Goal: Transaction & Acquisition: Purchase product/service

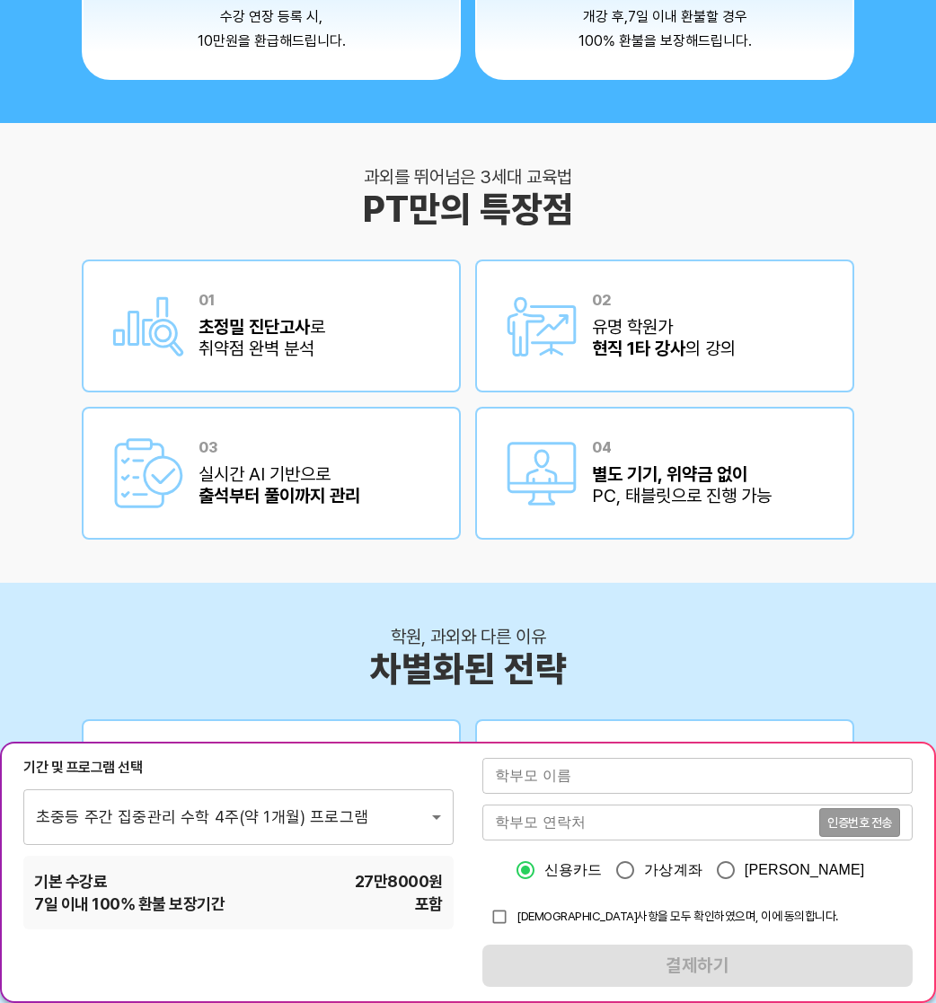
scroll to position [2695, 0]
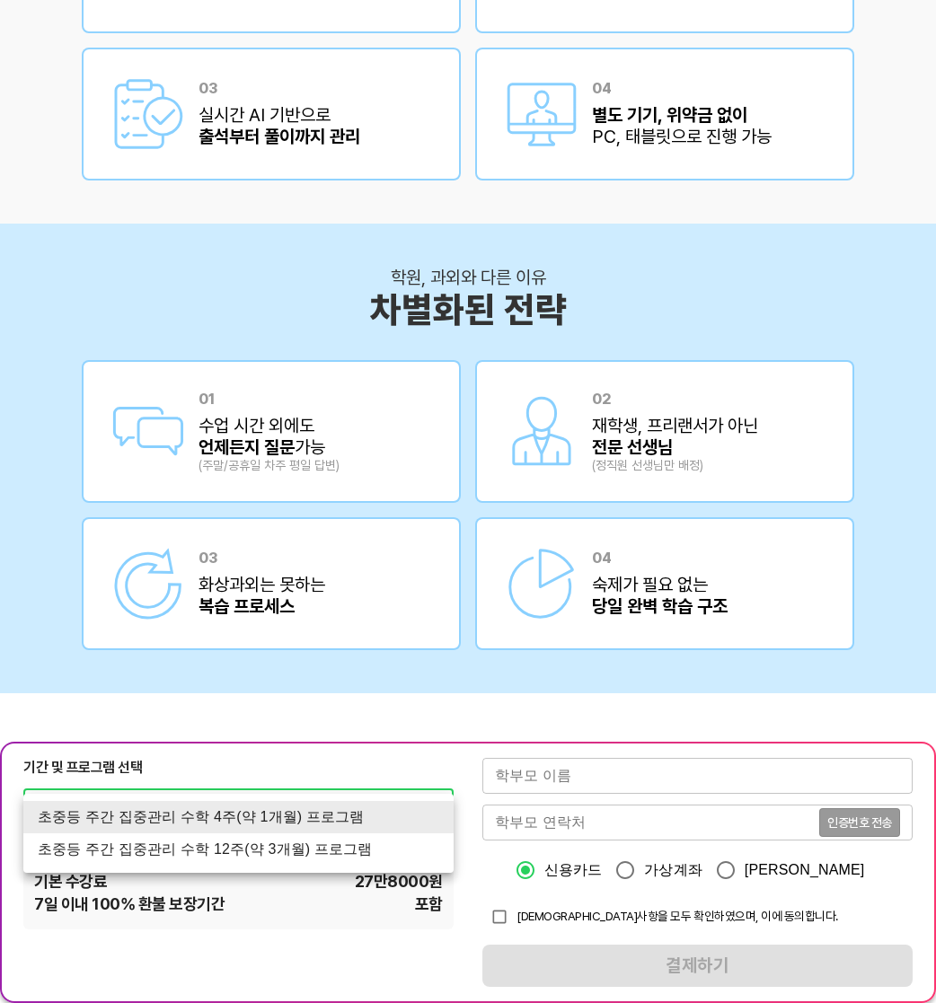
click at [203, 846] on li "초중등 주간 집중관리 수학 12주(약 3개월) 프로그램" at bounding box center [238, 850] width 430 height 32
type input "1767"
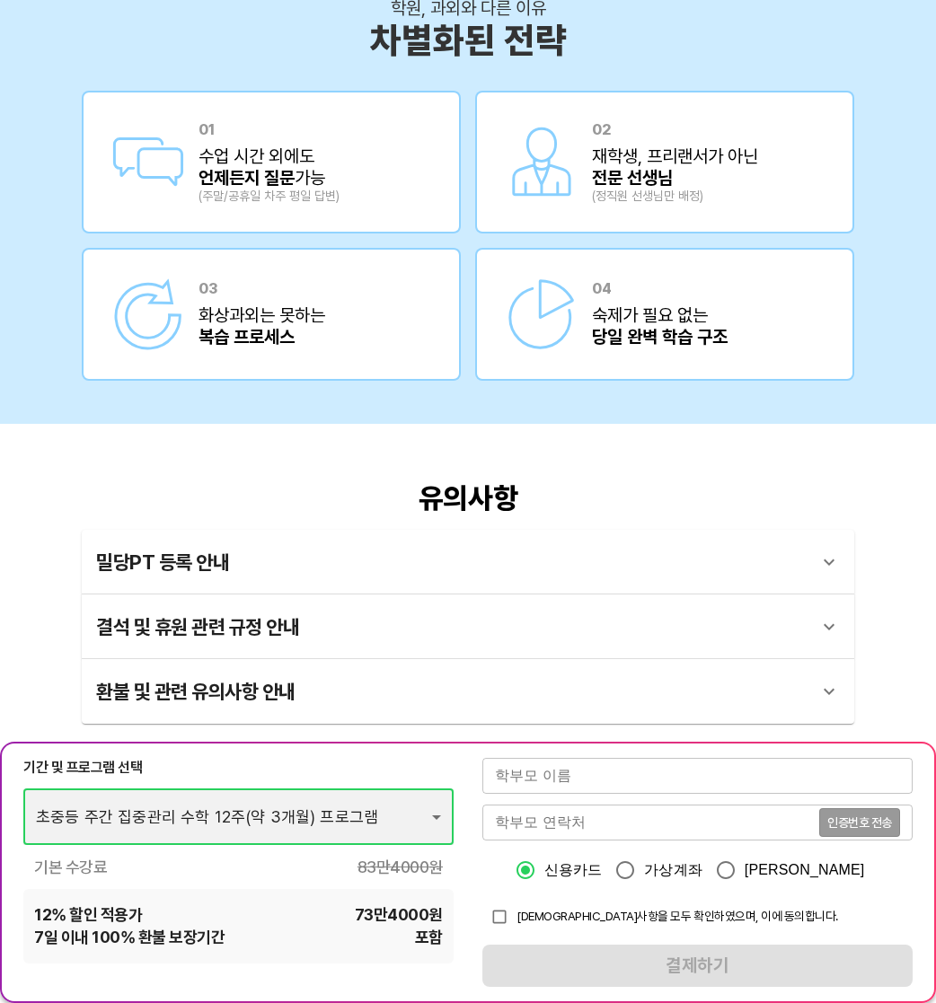
scroll to position [3054, 0]
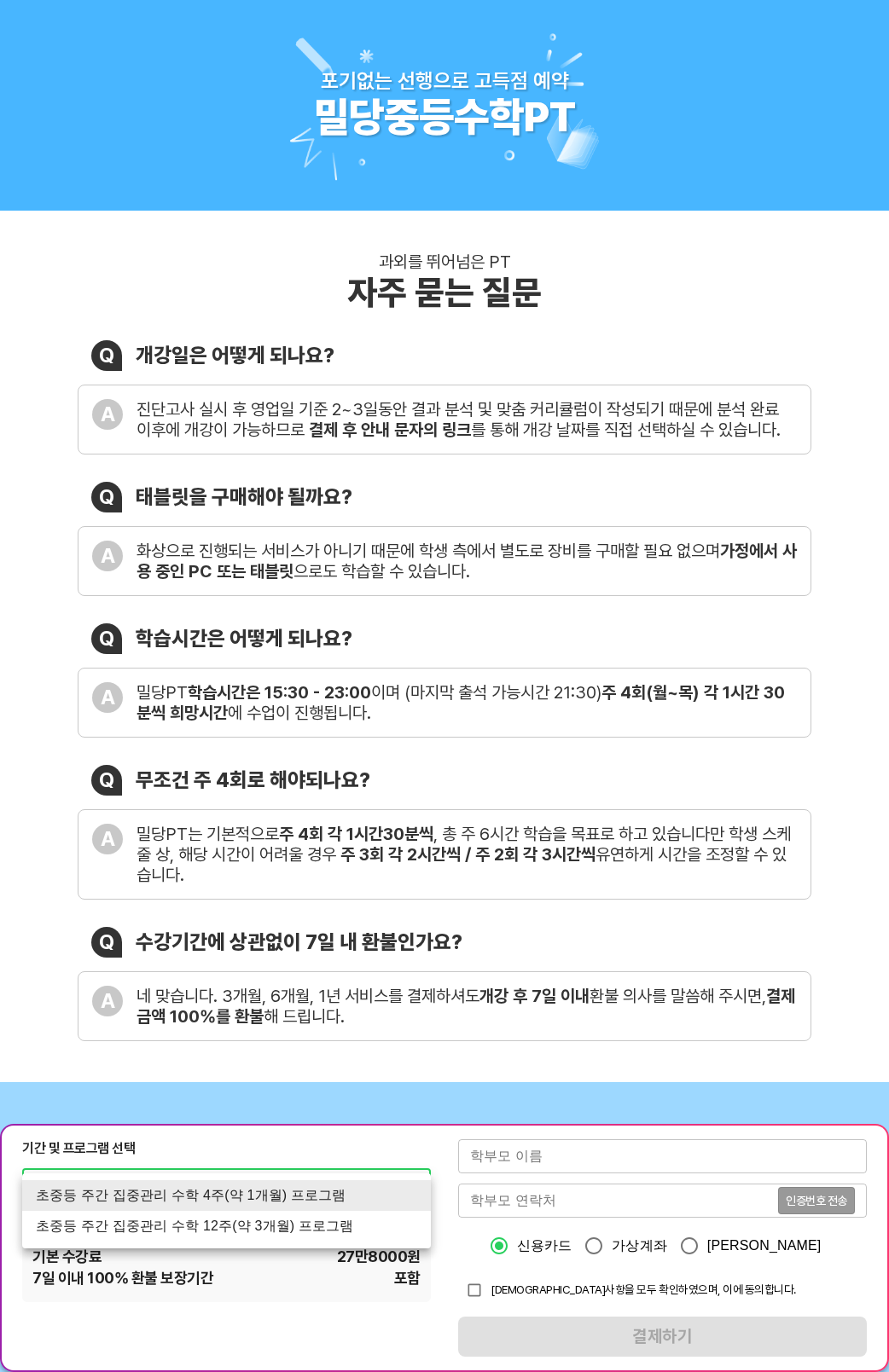
click at [265, 951] on li "초중등 주간 집중관리 수학 12주(약 3개월) 프로그램" at bounding box center [226, 1226] width 408 height 30
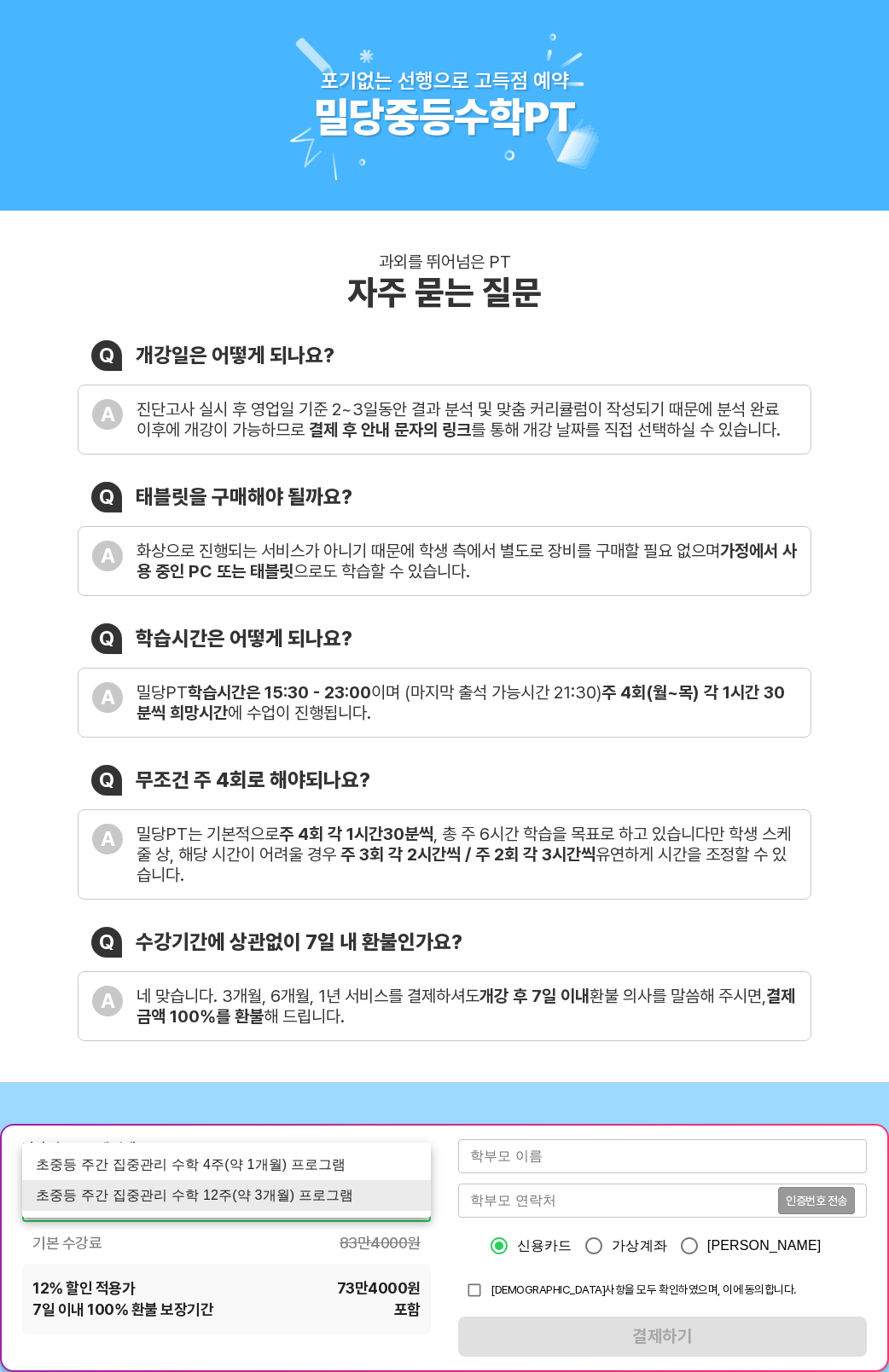
click at [277, 951] on li "초중등 주간 집중관리 수학 4주(약 1개월) 프로그램" at bounding box center [226, 1165] width 408 height 30
type input "1759"
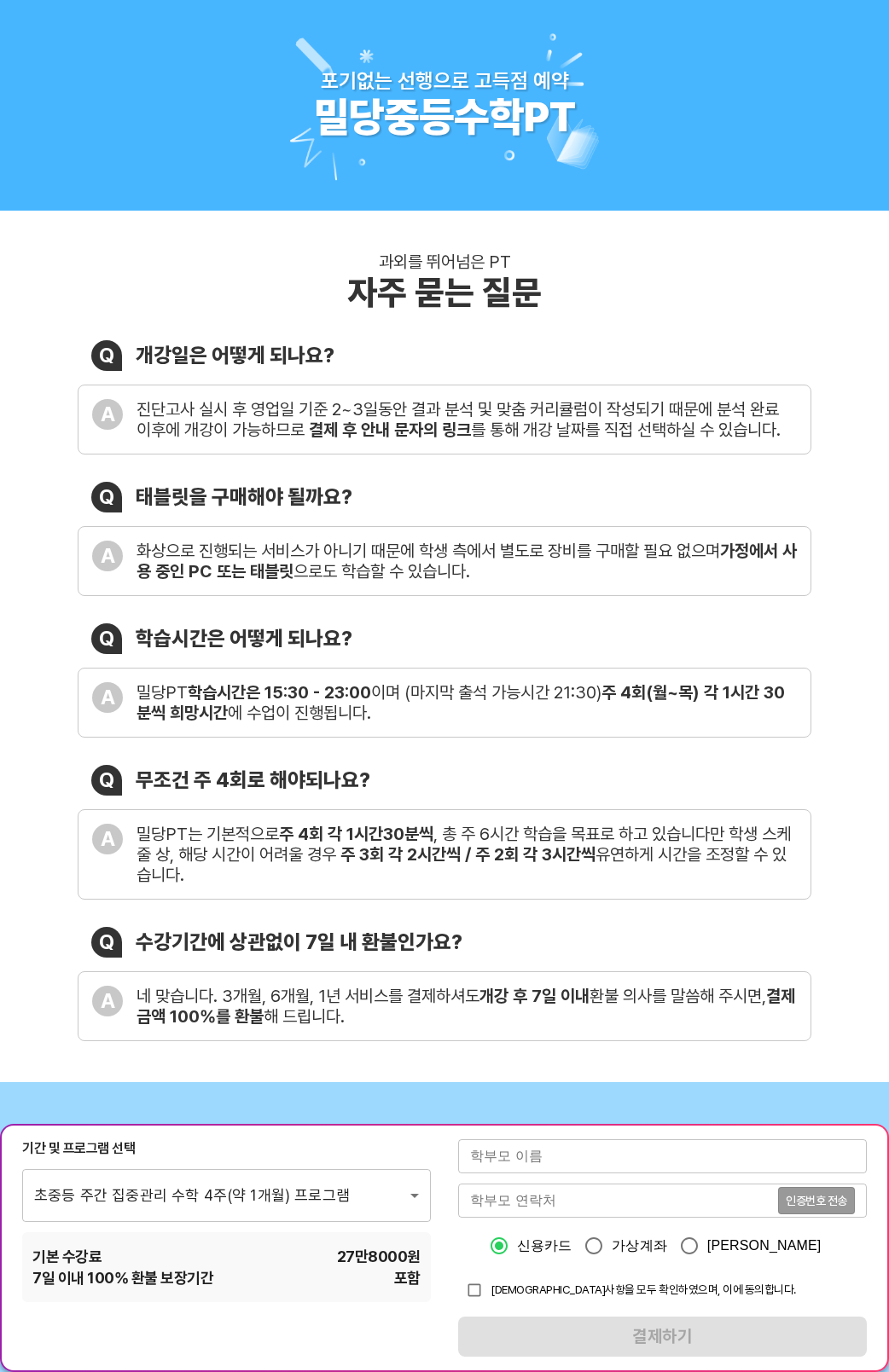
click at [248, 951] on div "기간 및 프로그램 선택 초중등 주간 집중관리 수학 4주(약 1개월) 프로그램 1759 ​ 기본 수강료 27만8000 원 7 일 이내 100% …" at bounding box center [226, 1221] width 408 height 163
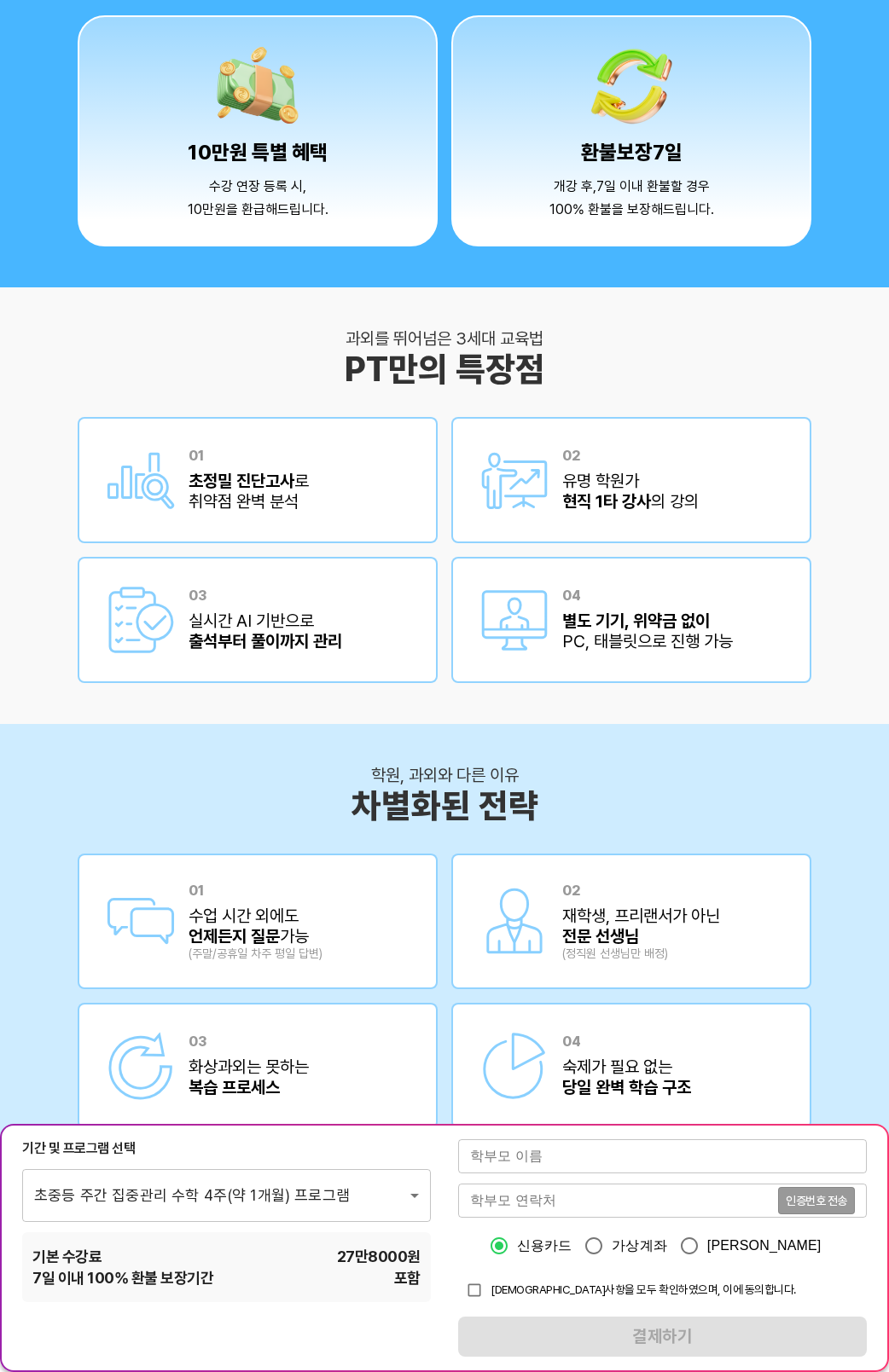
scroll to position [2388, 0]
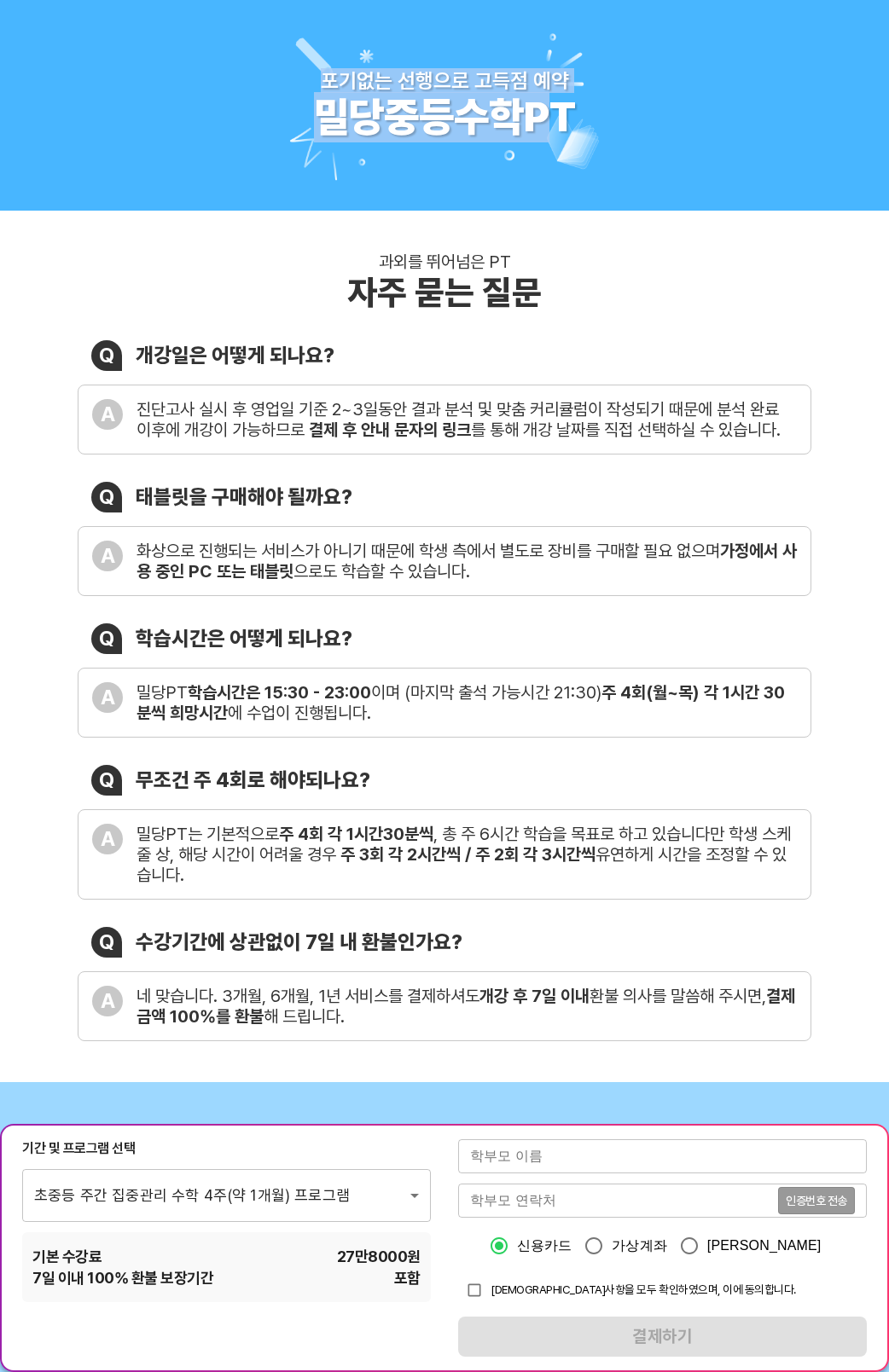
drag, startPoint x: 562, startPoint y: 110, endPoint x: 626, endPoint y: 129, distance: 66.8
click at [626, 129] on div "포기없는 선행으로 고득점 [DEMOGRAPHIC_DATA]등수학PT" at bounding box center [444, 104] width 371 height 183
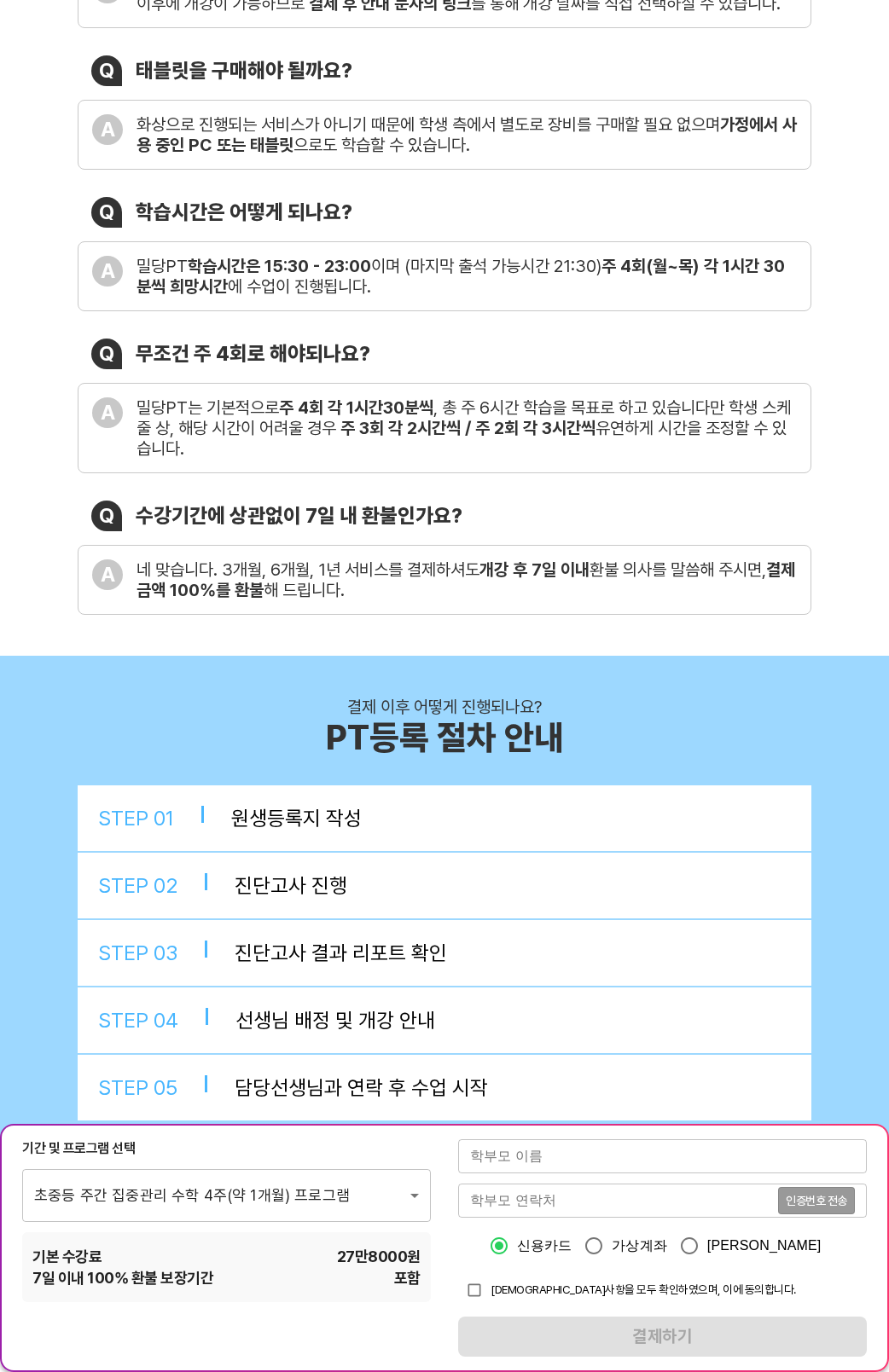
scroll to position [683, 0]
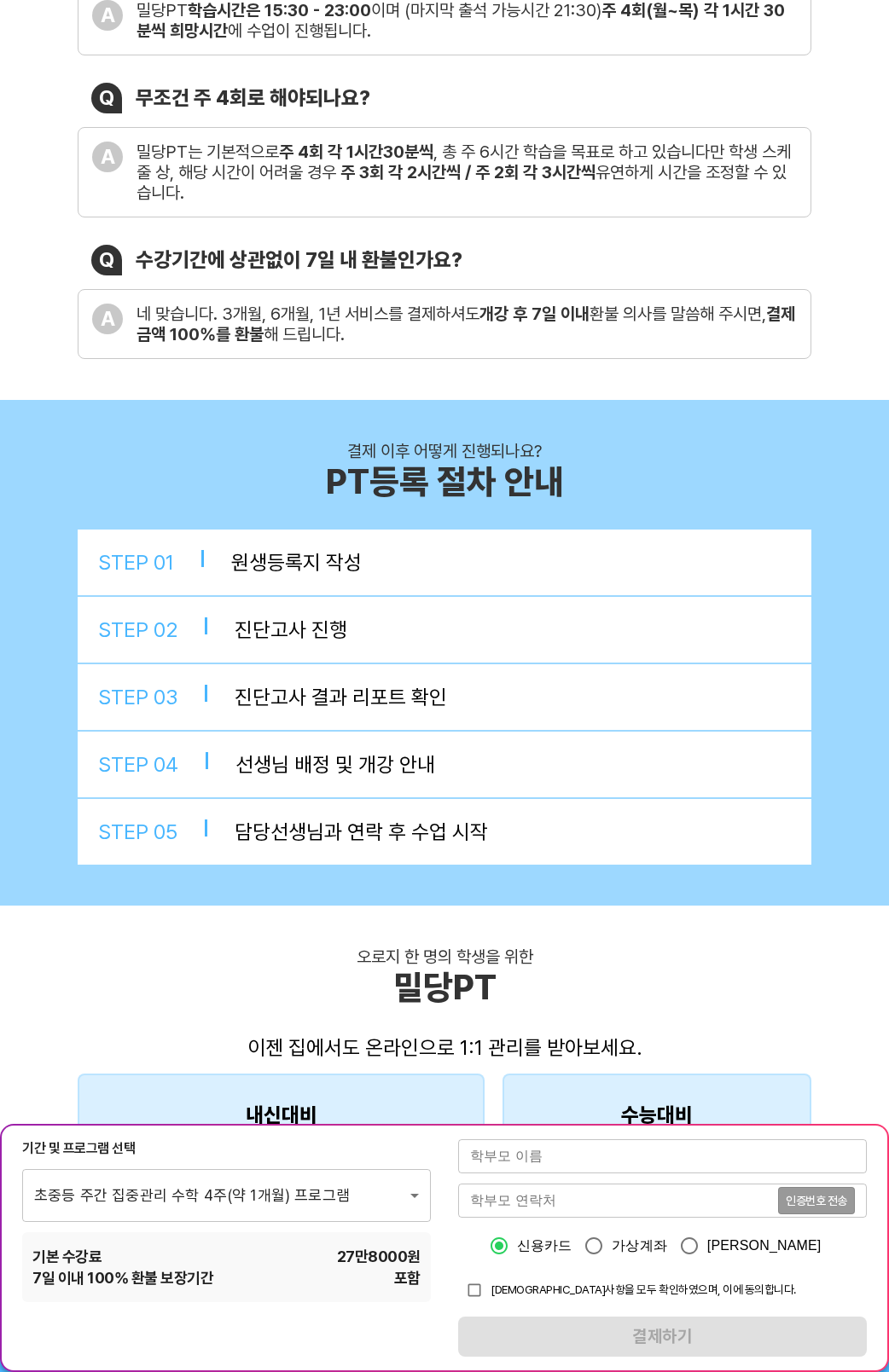
click at [747, 909] on div "오로지 한 명의 학생을 위한 밀당PT 이젠 집에서도 온라인으로 1:1 관리를 받아보세요. 내신대비 전국 교과서 & 부교재 내신 완벽대비 변형문…" at bounding box center [444, 1078] width 889 height 345
click at [175, 1199] on body "포기없는 선행으로 고득점 [DEMOGRAPHIC_DATA]등수학PT 과외를 뛰어넘은 PT 자주 묻는 질문 Q 개강일은 어떻게 되나요? A 진단…" at bounding box center [444, 1311] width 889 height 3988
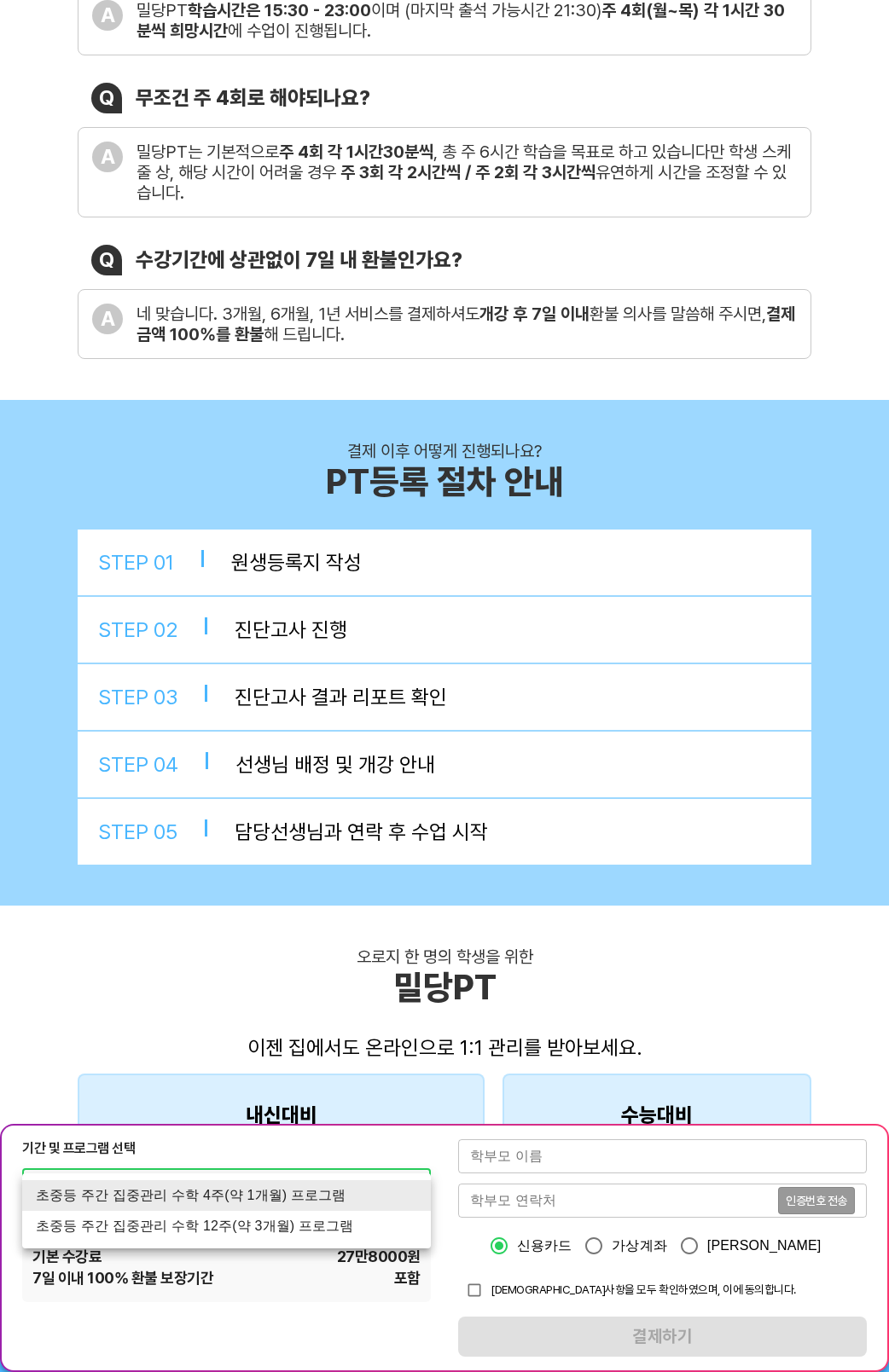
click at [206, 1240] on li "초중등 주간 집중관리 수학 12주(약 3개월) 프로그램" at bounding box center [226, 1226] width 408 height 30
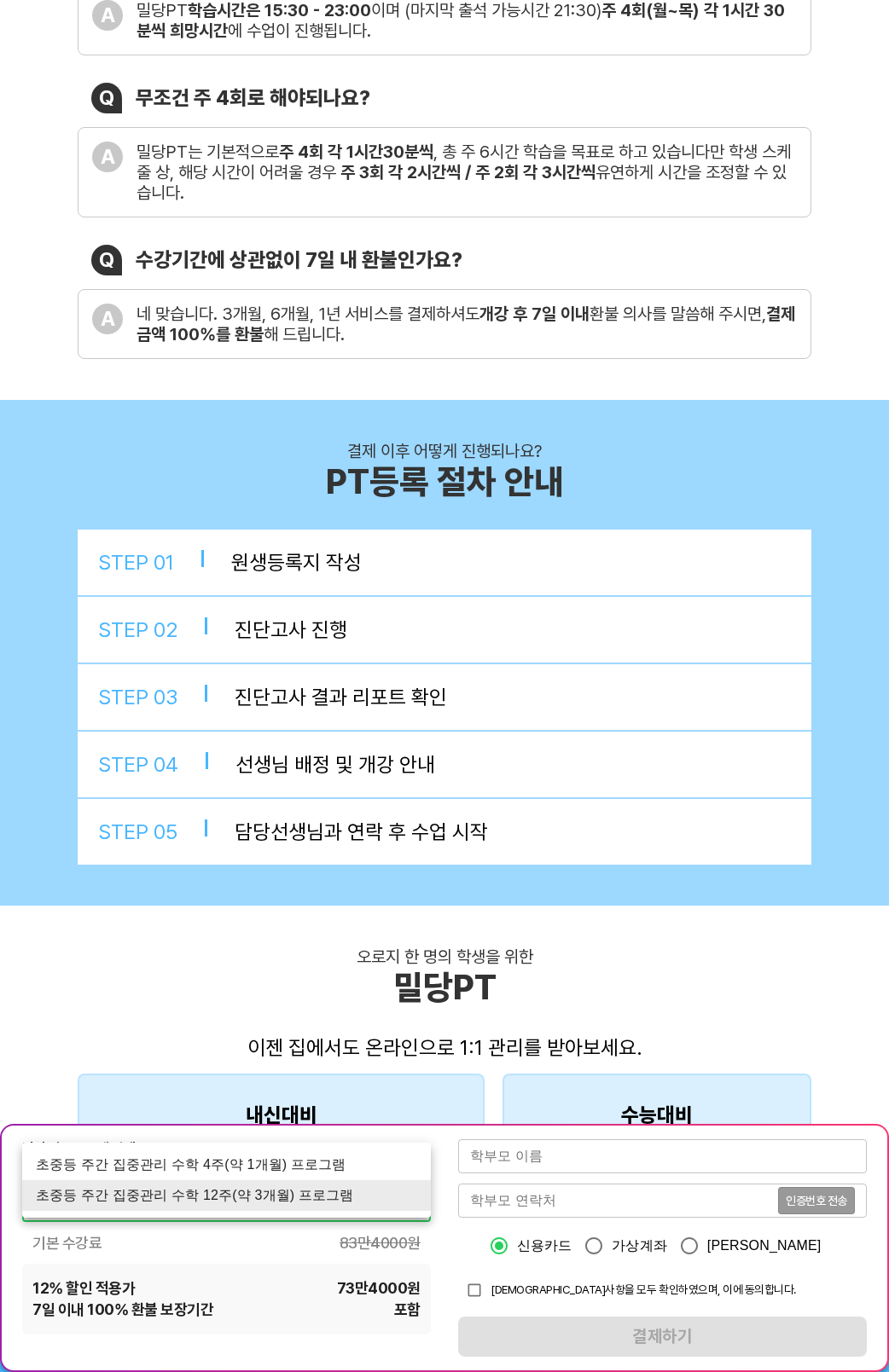
click at [342, 1212] on body "포기없는 선행으로 고득점 예약 밀당중등수학PT 과외를 뛰어넘은 PT 자주 묻는 질문 Q 개강일은 어떻게 되나요? A 진단고사 실시 후 영업일 …" at bounding box center [444, 1311] width 889 height 3988
click at [237, 1167] on li "초중등 주간 집중관리 수학 4주(약 1개월) 프로그램" at bounding box center [226, 1165] width 408 height 30
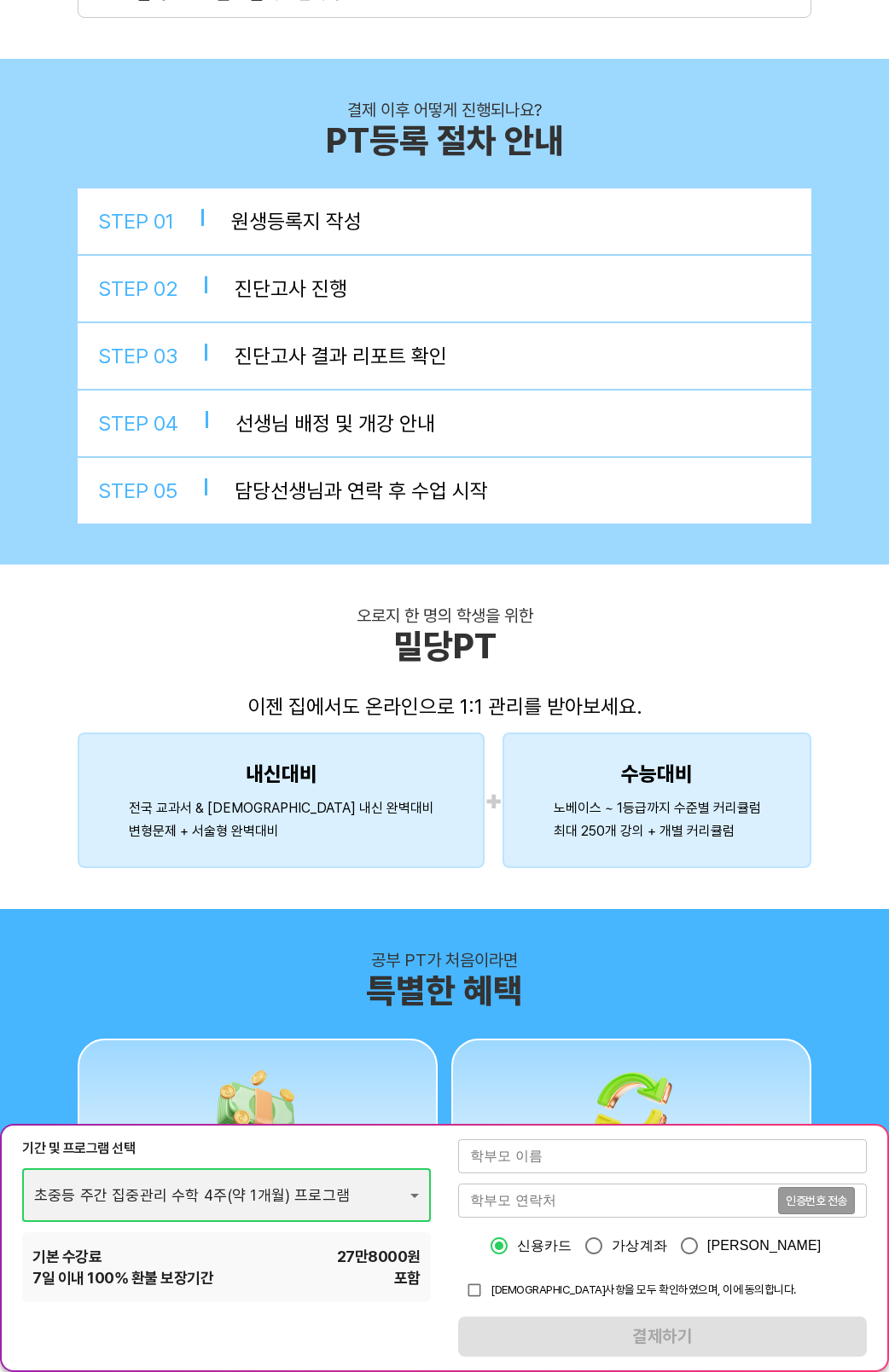
scroll to position [1279, 0]
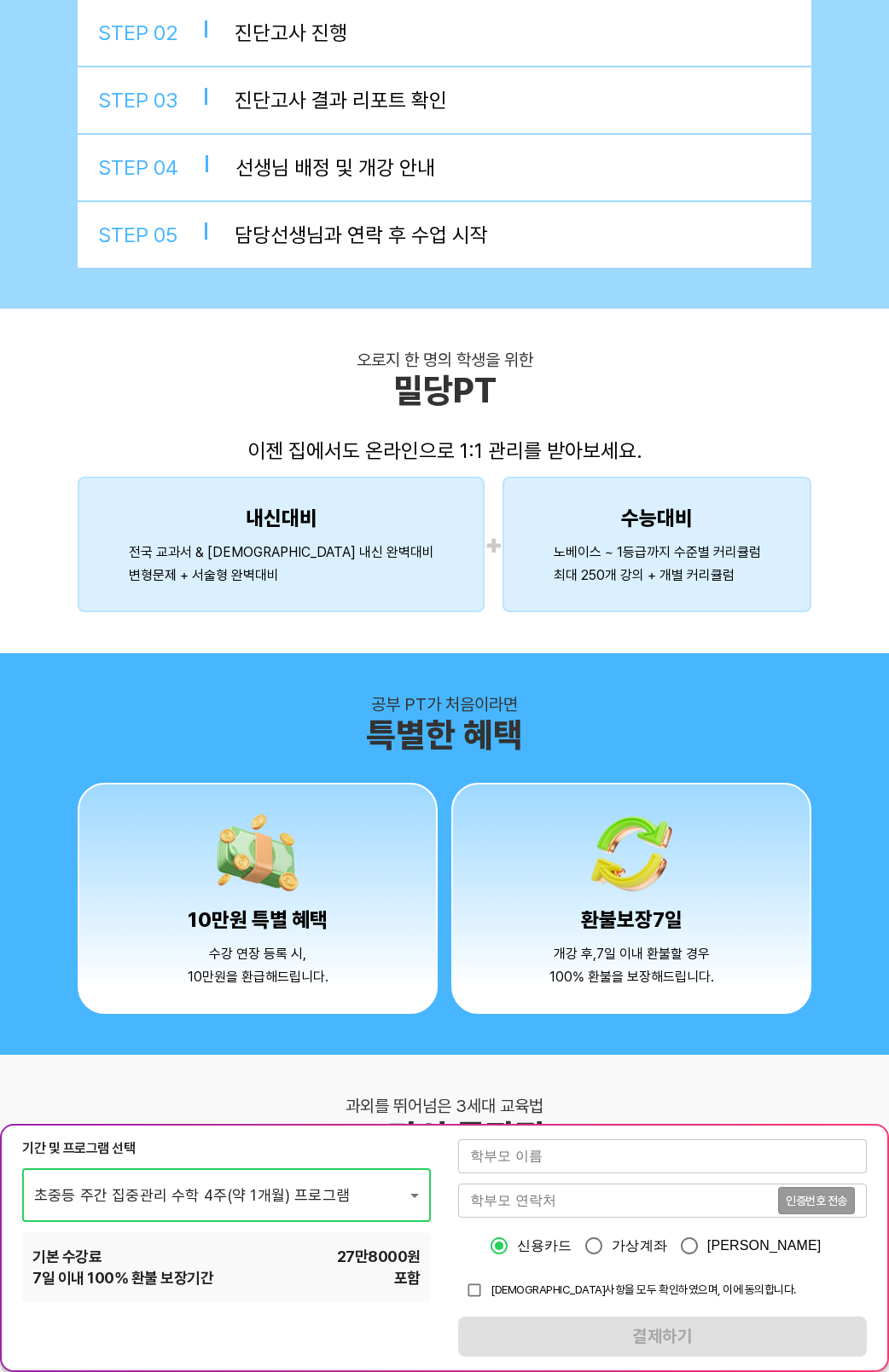
click at [319, 1210] on body "포기없는 선행으로 고득점 예약 밀당중등수학PT 과외를 뛰어넘은 PT 자주 묻는 질문 Q 개강일은 어떻게 되나요? A 진단고사 실시 후 영업일 …" at bounding box center [444, 715] width 889 height 3988
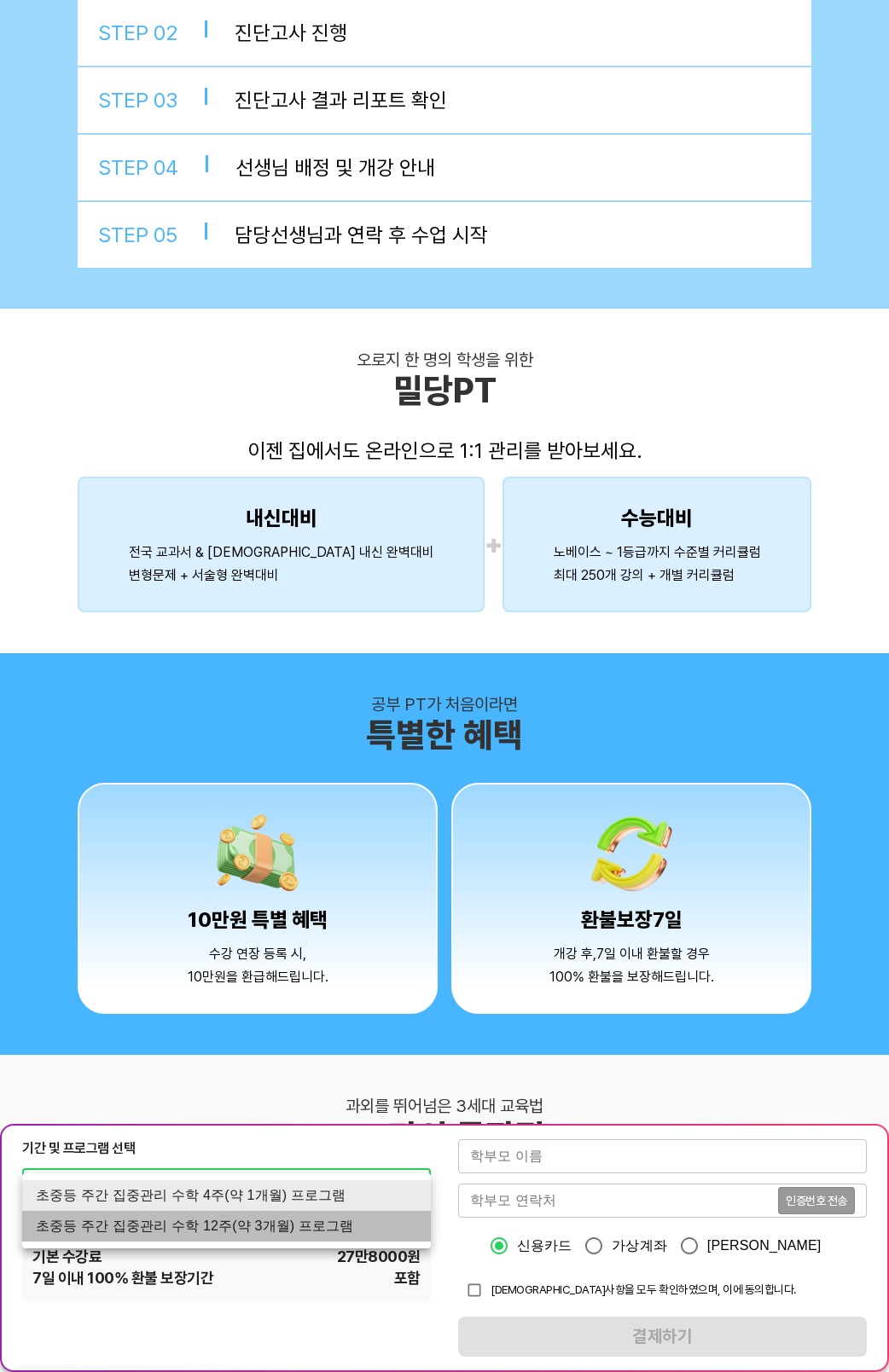
click at [279, 1240] on li "초중등 주간 집중관리 수학 12주(약 3개월) 프로그램" at bounding box center [226, 1226] width 408 height 30
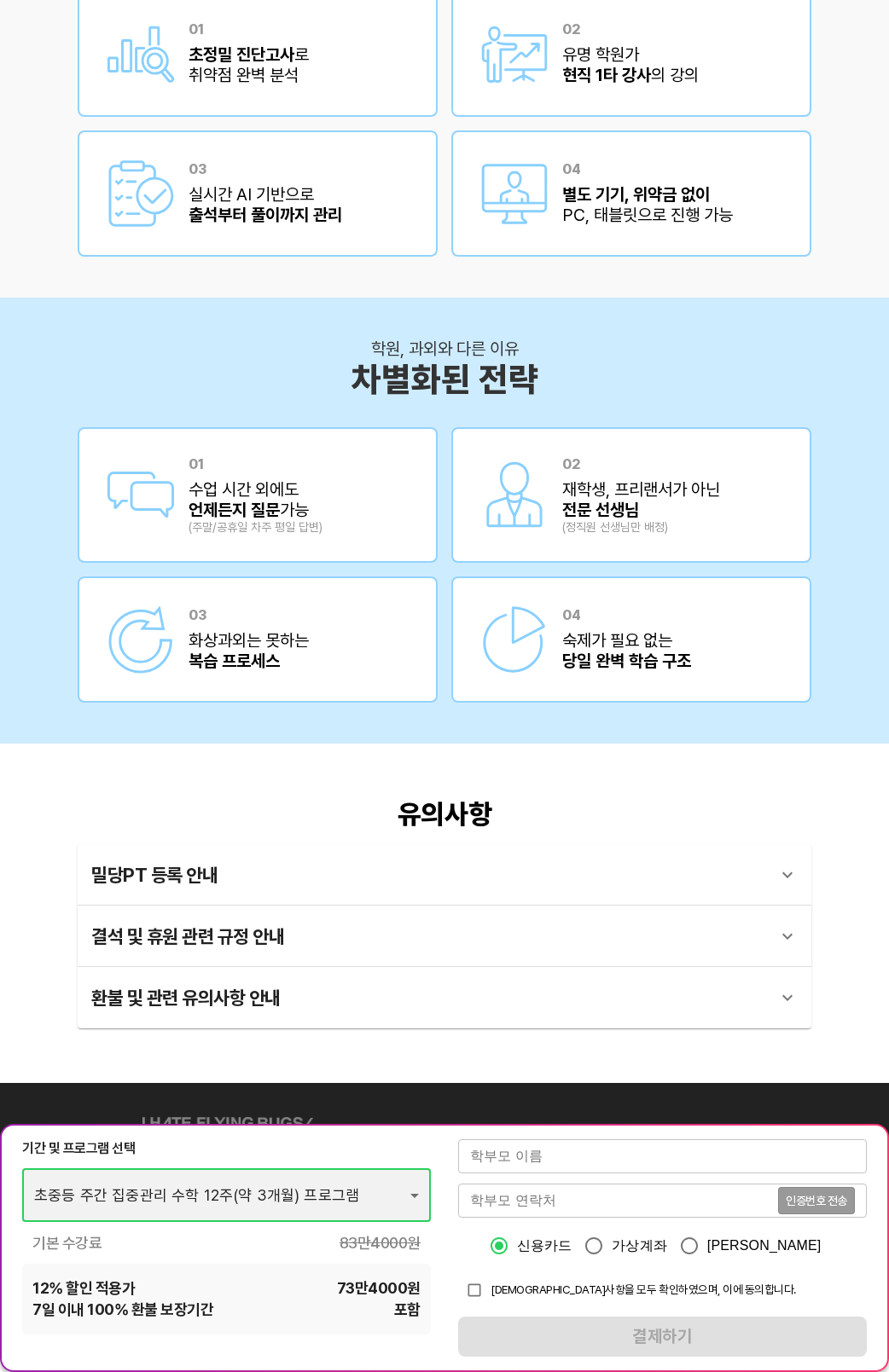
scroll to position [2616, 0]
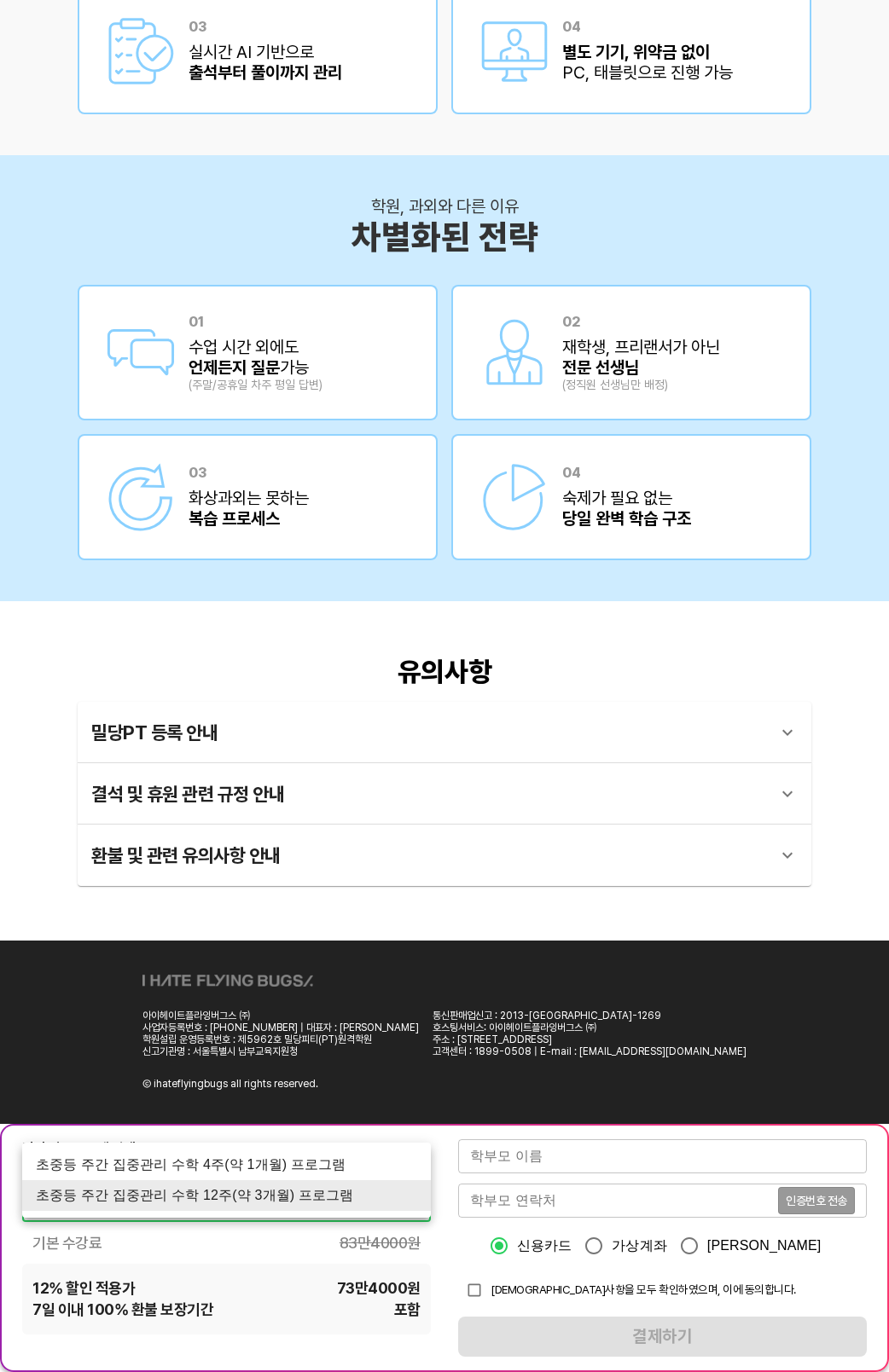
click at [302, 1164] on li "초중등 주간 집중관리 수학 4주(약 1개월) 프로그램" at bounding box center [226, 1165] width 408 height 30
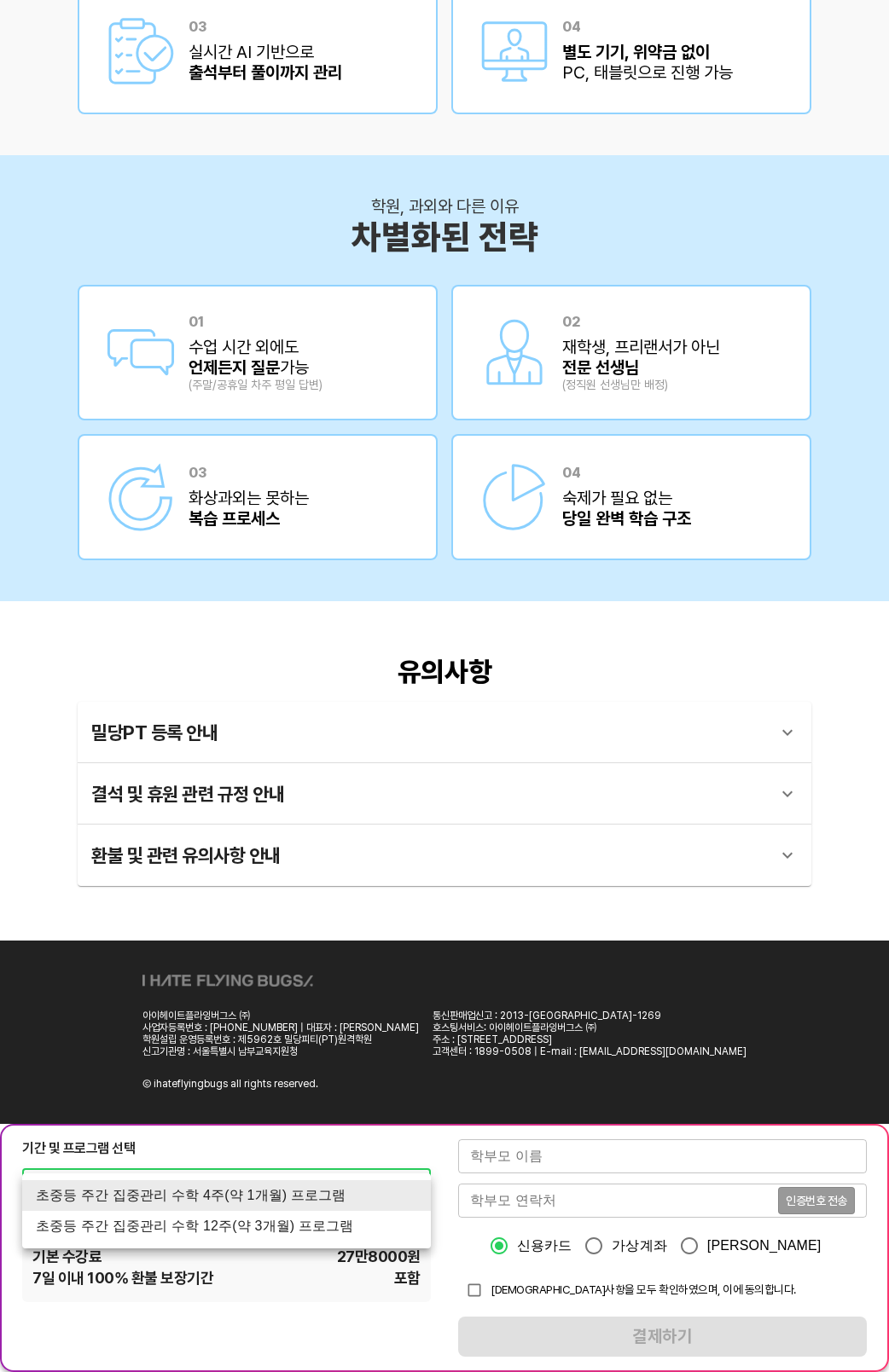
click at [276, 1220] on li "초중등 주간 집중관리 수학 12주(약 3개월) 프로그램" at bounding box center [226, 1226] width 408 height 30
type input "1767"
